Goal: Task Accomplishment & Management: Manage account settings

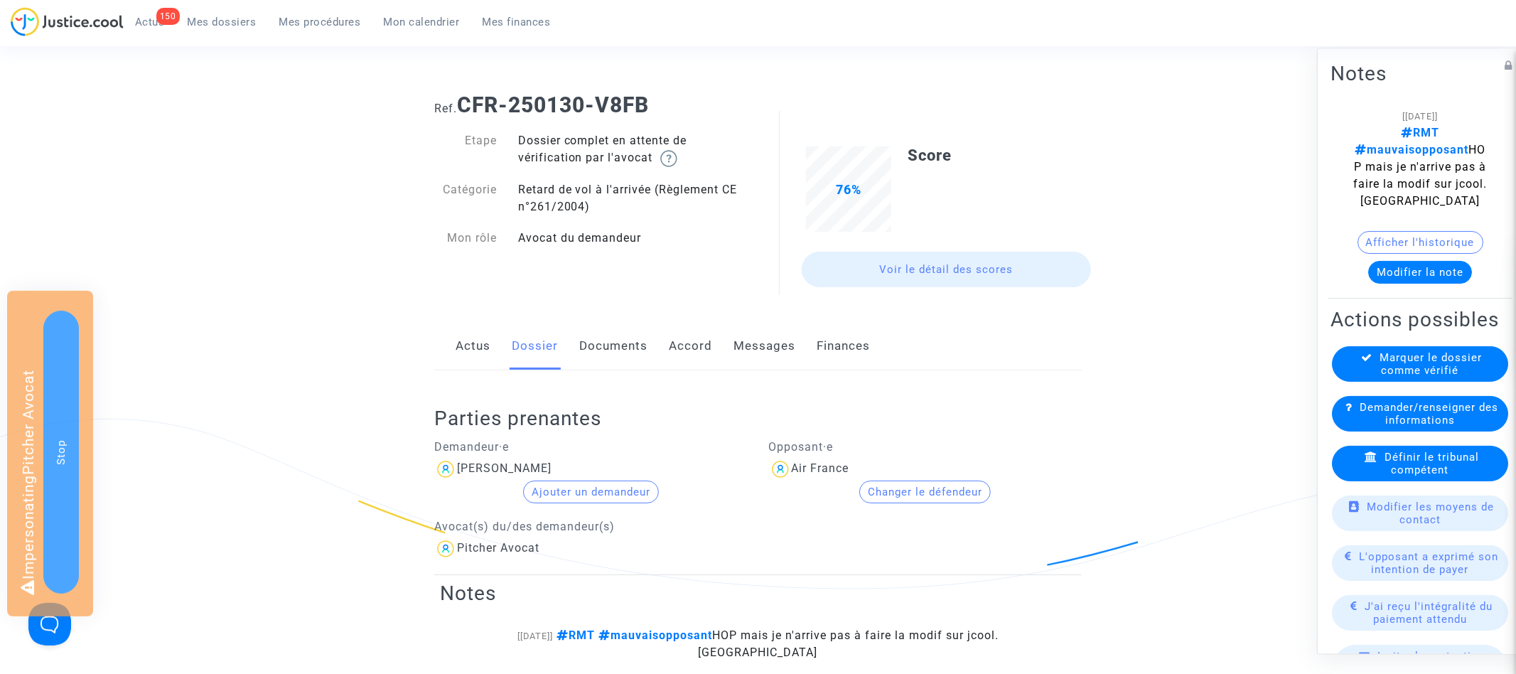
click at [932, 485] on button "Changer le défendeur" at bounding box center [925, 492] width 132 height 23
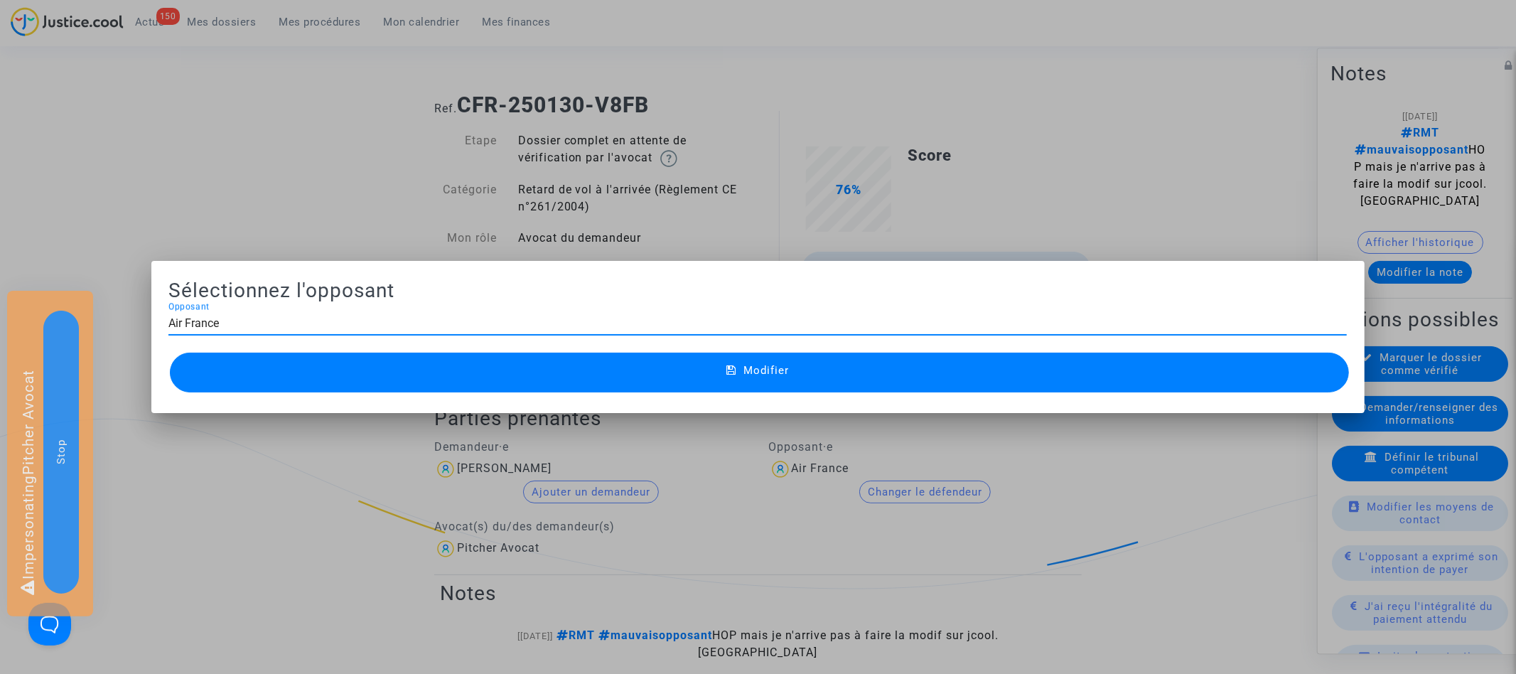
click at [633, 330] on div "Air France Opposant" at bounding box center [757, 319] width 1179 height 32
click at [633, 330] on input "Air France" at bounding box center [757, 323] width 1179 height 13
type input "hop"
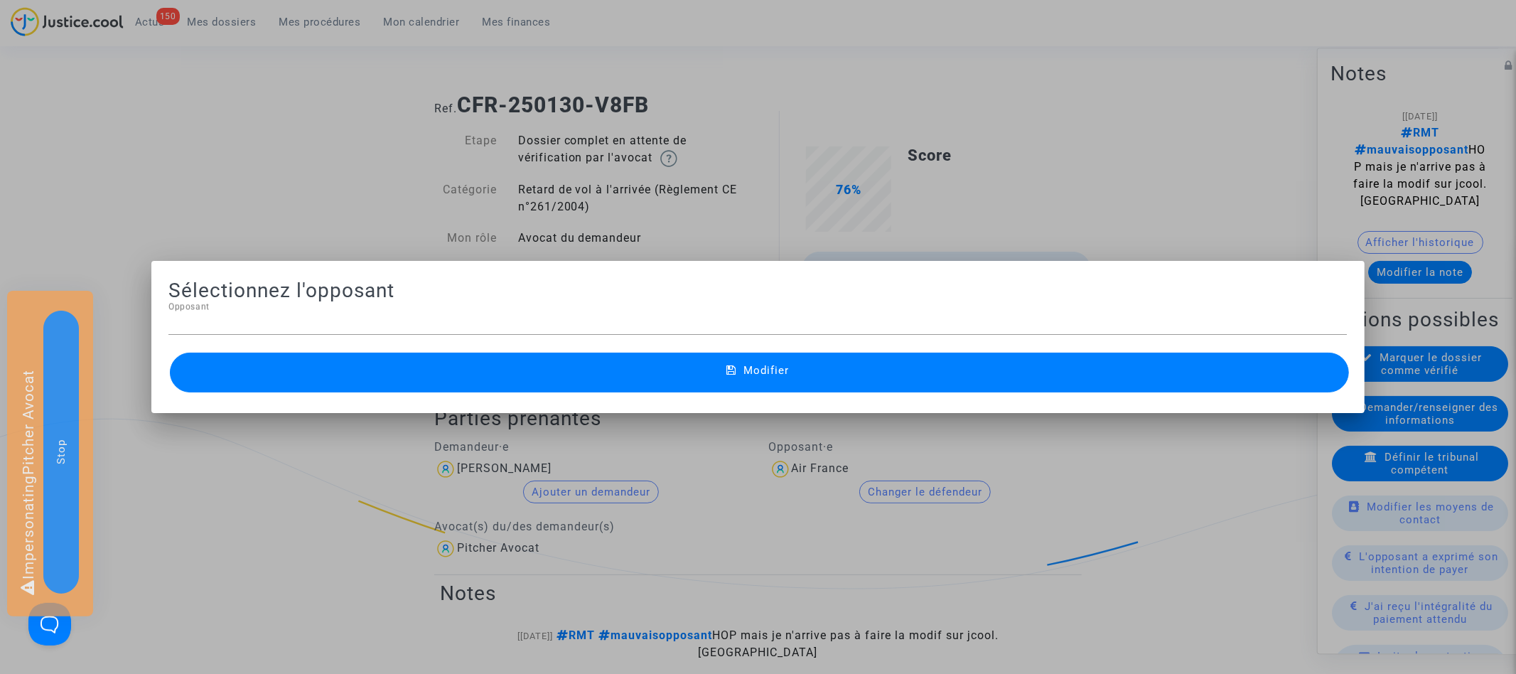
click at [387, 227] on div at bounding box center [758, 337] width 1516 height 674
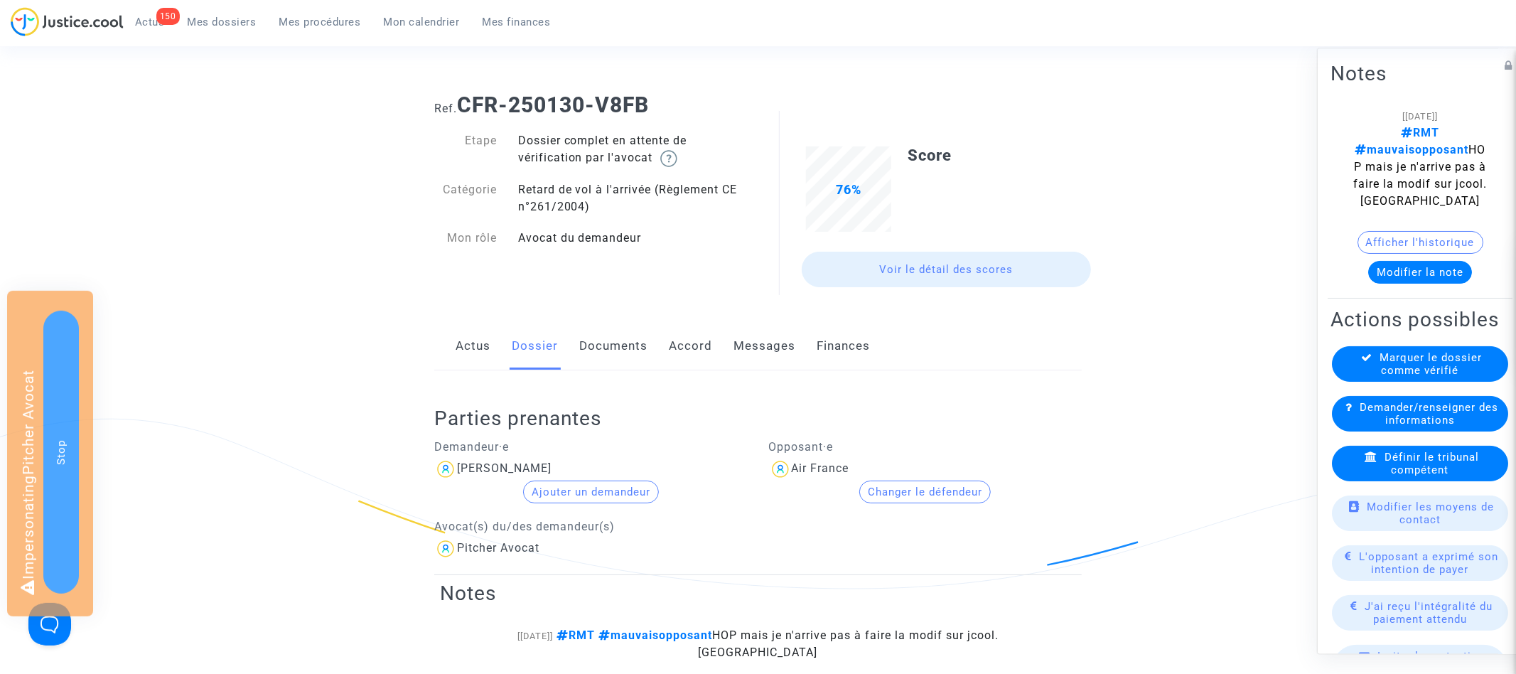
click at [914, 485] on button "Changer le défendeur" at bounding box center [925, 492] width 132 height 23
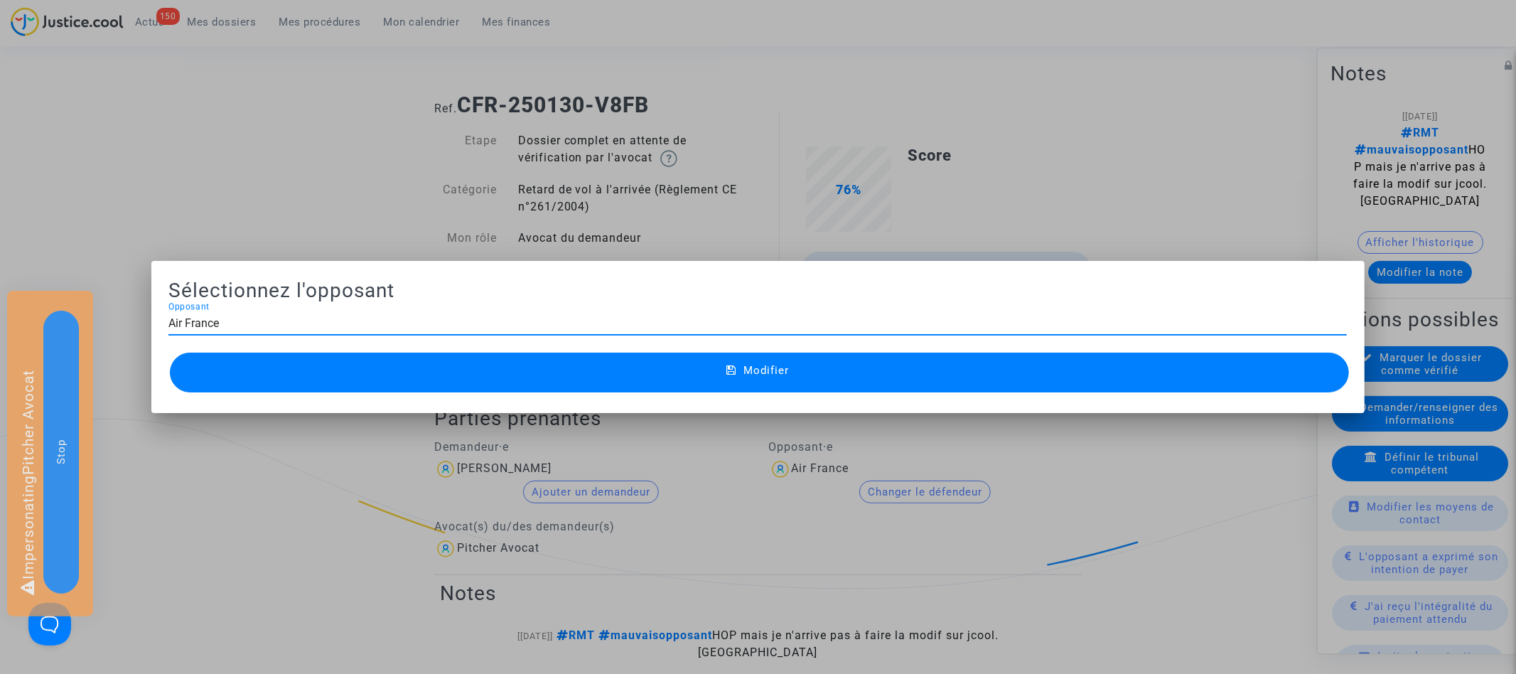
click at [495, 317] on input "Air France" at bounding box center [757, 323] width 1179 height 13
type input "hop"
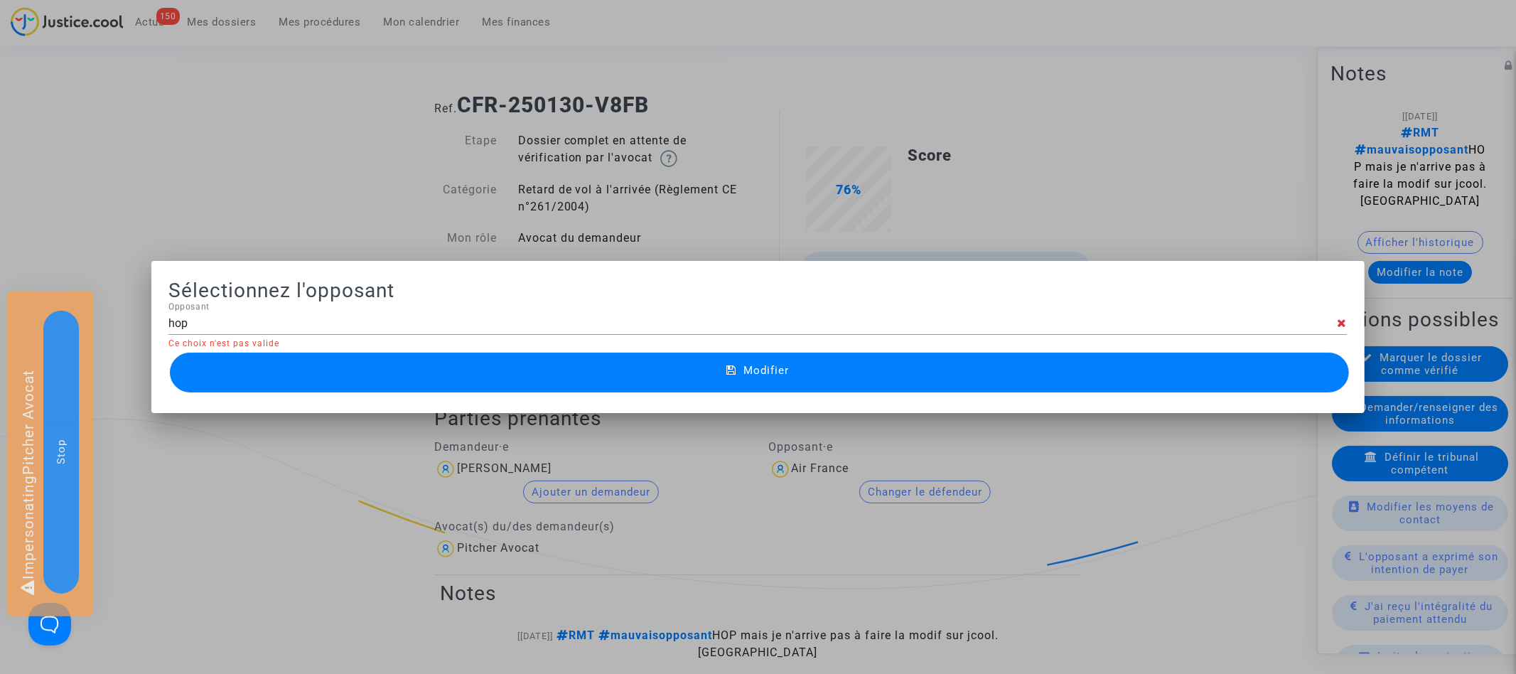
click at [364, 73] on div at bounding box center [758, 337] width 1516 height 674
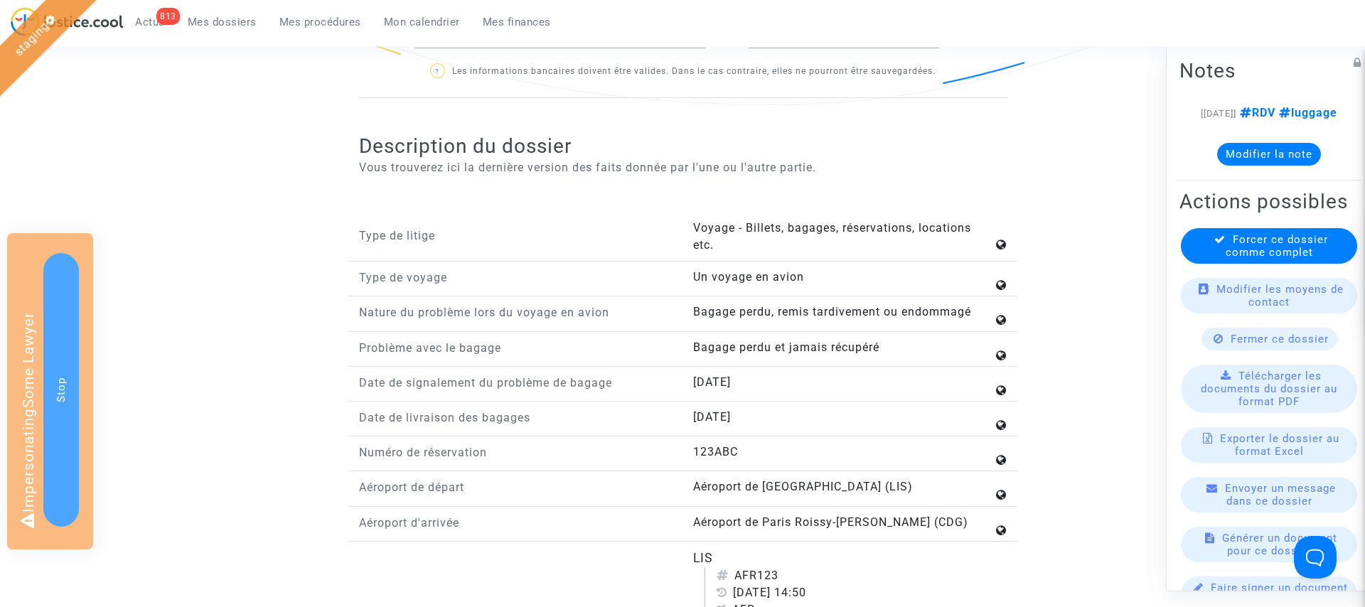
scroll to position [1137, 0]
